Goal: Task Accomplishment & Management: Use online tool/utility

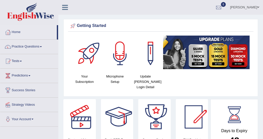
click at [30, 75] on span at bounding box center [29, 75] width 2 height 1
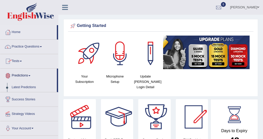
click at [32, 74] on link "Predictions" at bounding box center [28, 75] width 57 height 13
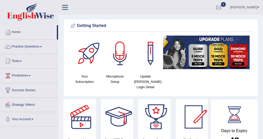
click at [30, 75] on span at bounding box center [29, 75] width 2 height 1
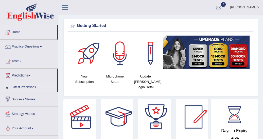
click at [30, 88] on link "Latest Predictions" at bounding box center [33, 87] width 48 height 9
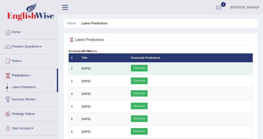
click at [148, 68] on link "Click Here" at bounding box center [139, 68] width 17 height 7
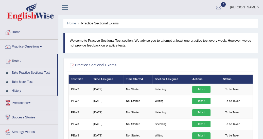
click at [18, 89] on link "History" at bounding box center [33, 90] width 48 height 9
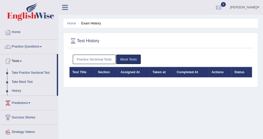
click at [94, 59] on link "Practice Sectional Tests" at bounding box center [94, 59] width 43 height 9
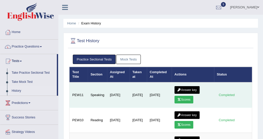
click at [186, 98] on link "Scores" at bounding box center [184, 100] width 19 height 8
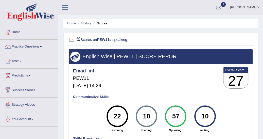
click at [22, 62] on link "Tests" at bounding box center [29, 60] width 58 height 13
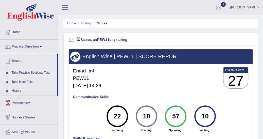
click at [30, 73] on link "Take Practice Sectional Test" at bounding box center [33, 72] width 48 height 9
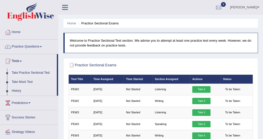
click at [35, 73] on link "Take Practice Sectional Test" at bounding box center [33, 72] width 48 height 9
click at [20, 90] on link "History" at bounding box center [33, 90] width 48 height 9
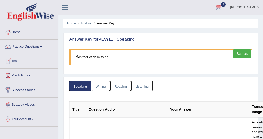
click at [22, 61] on span at bounding box center [21, 61] width 2 height 1
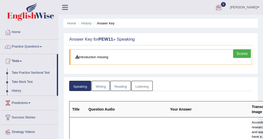
click at [26, 72] on link "Take Practice Sectional Test" at bounding box center [33, 72] width 48 height 9
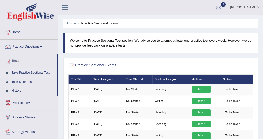
click at [199, 89] on link "Take it" at bounding box center [202, 89] width 18 height 7
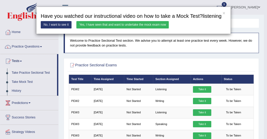
click at [98, 55] on div "× Have you watched our instructional video on how to take a Mock Test?listening…" at bounding box center [133, 69] width 267 height 139
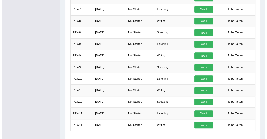
scroll to position [289, 0]
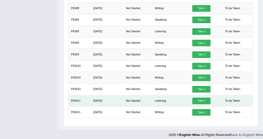
click at [201, 98] on link "Take it" at bounding box center [202, 101] width 18 height 7
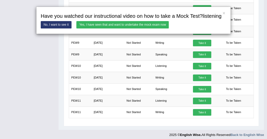
click at [92, 23] on link "Yes, I have seen that and want to undertake the mock exam now" at bounding box center [122, 24] width 92 height 7
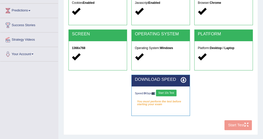
scroll to position [73, 0]
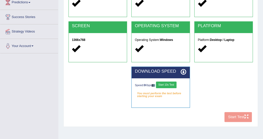
click at [170, 85] on button "Start 10s Test" at bounding box center [166, 85] width 21 height 7
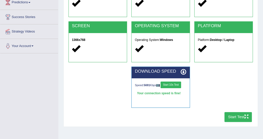
click at [235, 116] on button "Start Test" at bounding box center [239, 117] width 28 height 10
